Goal: Task Accomplishment & Management: Manage account settings

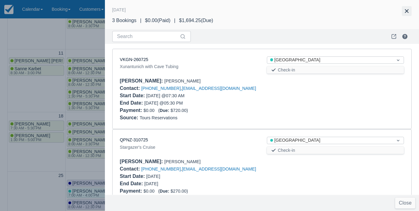
click at [408, 14] on button "button" at bounding box center [406, 11] width 10 height 10
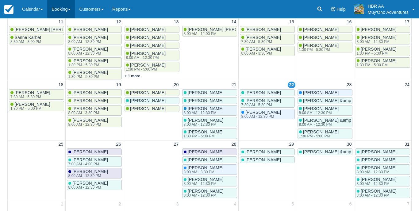
click at [62, 1] on link "Booking" at bounding box center [61, 9] width 28 height 18
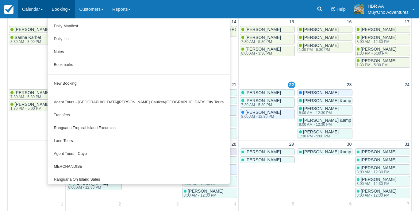
click at [47, 11] on link "Calendar" at bounding box center [32, 9] width 29 height 18
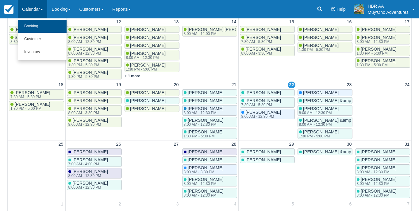
click at [40, 27] on link "Booking" at bounding box center [42, 26] width 48 height 13
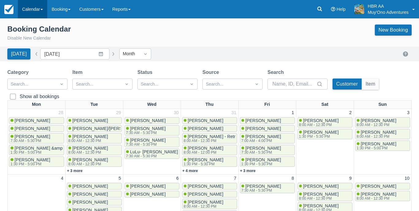
click at [40, 8] on link "Calendar" at bounding box center [32, 9] width 29 height 18
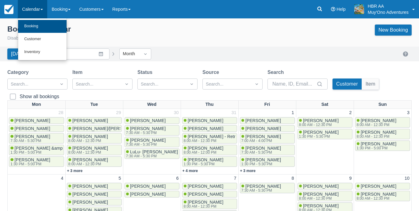
click at [38, 24] on link "Booking" at bounding box center [42, 26] width 48 height 13
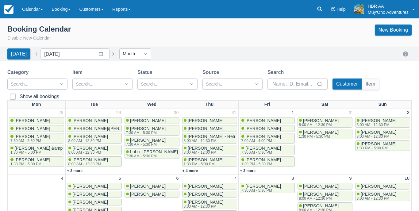
click at [185, 36] on div "Booking Calendar Disable New Calendar New Booking" at bounding box center [209, 33] width 404 height 17
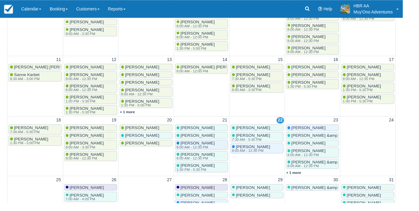
scroll to position [180, 0]
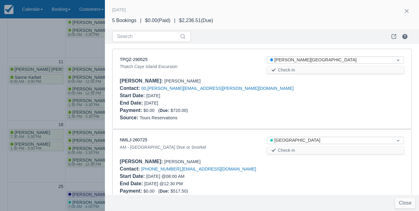
click at [101, 76] on div at bounding box center [209, 105] width 419 height 211
click at [137, 60] on link "TPQZ-290525" at bounding box center [134, 59] width 28 height 5
click at [410, 10] on button "button" at bounding box center [406, 11] width 10 height 10
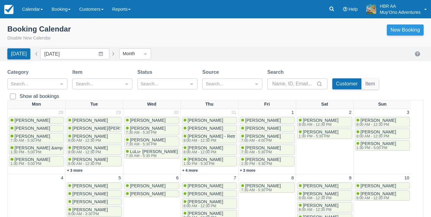
click at [404, 32] on link "New Booking" at bounding box center [405, 30] width 37 height 11
click at [31, 16] on link "Calendar" at bounding box center [32, 9] width 29 height 18
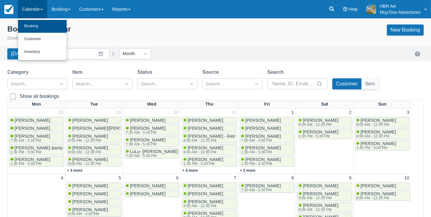
click at [30, 22] on link "Booking" at bounding box center [42, 26] width 48 height 13
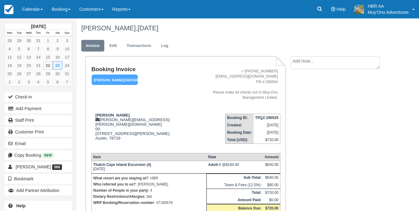
click at [198, 113] on td "Booking ID: TPQZ-290525 Created: [DATE] Booking Date: [DATE] Total (USD): $720.…" at bounding box center [239, 128] width 82 height 39
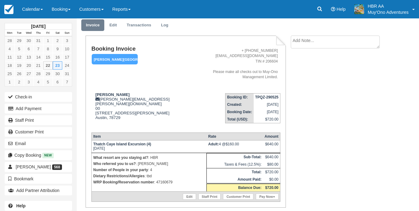
scroll to position [20, 0]
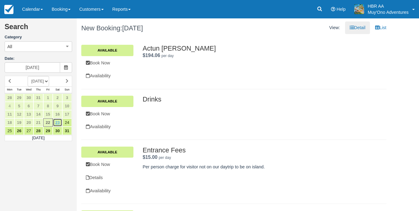
click at [55, 121] on link "23" at bounding box center [57, 122] width 9 height 8
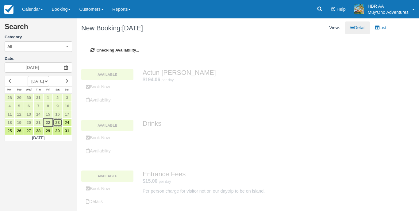
type input "08/23/25"
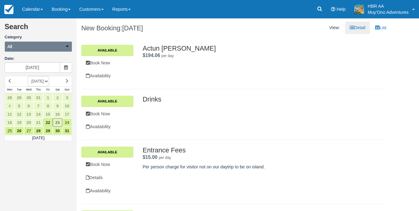
click at [43, 51] on button "All" at bounding box center [38, 46] width 67 height 10
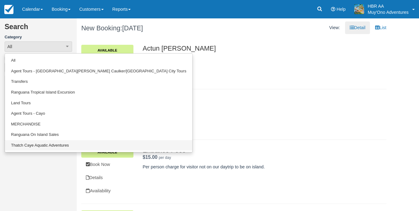
click at [59, 140] on link "Thatch Caye Aquatic Adventures" at bounding box center [98, 145] width 187 height 11
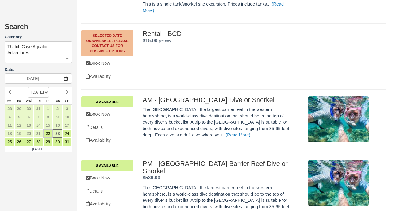
scroll to position [665, 0]
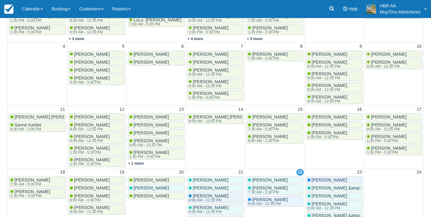
scroll to position [134, 0]
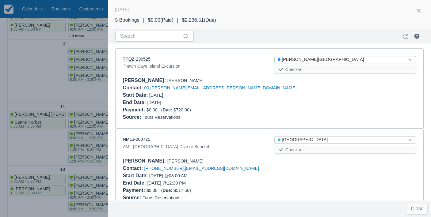
click at [145, 57] on link "TPQZ-290525" at bounding box center [137, 59] width 28 height 5
click at [236, 111] on div "Payment : $0.00 ( Due: $720.00 )" at bounding box center [269, 110] width 293 height 7
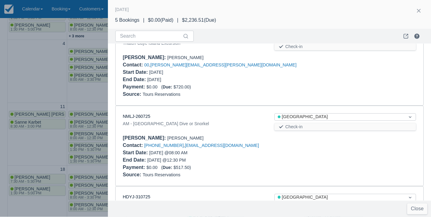
scroll to position [26, 0]
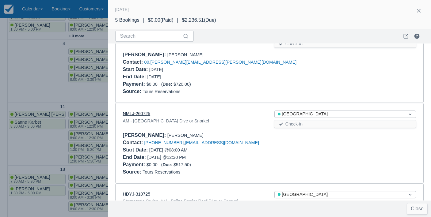
click at [136, 112] on link "NMLJ-260725" at bounding box center [137, 114] width 28 height 5
click at [237, 159] on div "End Date : 08/23/25 @ 12:30 PM" at bounding box center [194, 157] width 142 height 7
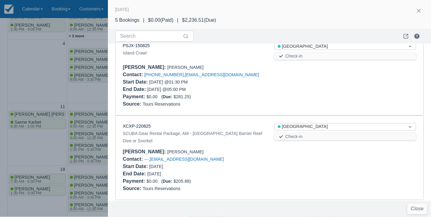
scroll to position [254, 0]
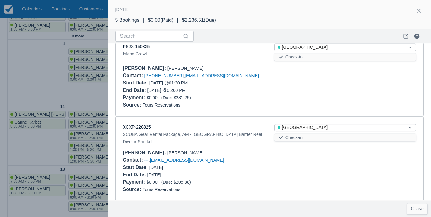
click at [59, 59] on div at bounding box center [215, 108] width 431 height 217
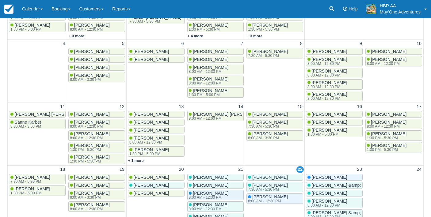
scroll to position [0, 0]
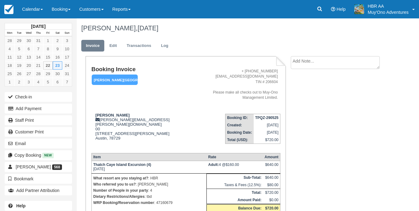
click at [198, 109] on td "Booking ID: TPQZ-290525 Created: [DATE] Booking Date: [DATE] Total (USD): $720.…" at bounding box center [239, 128] width 82 height 39
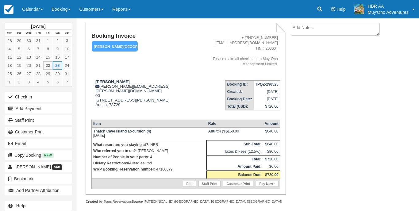
scroll to position [33, 0]
